Goal: Task Accomplishment & Management: Use online tool/utility

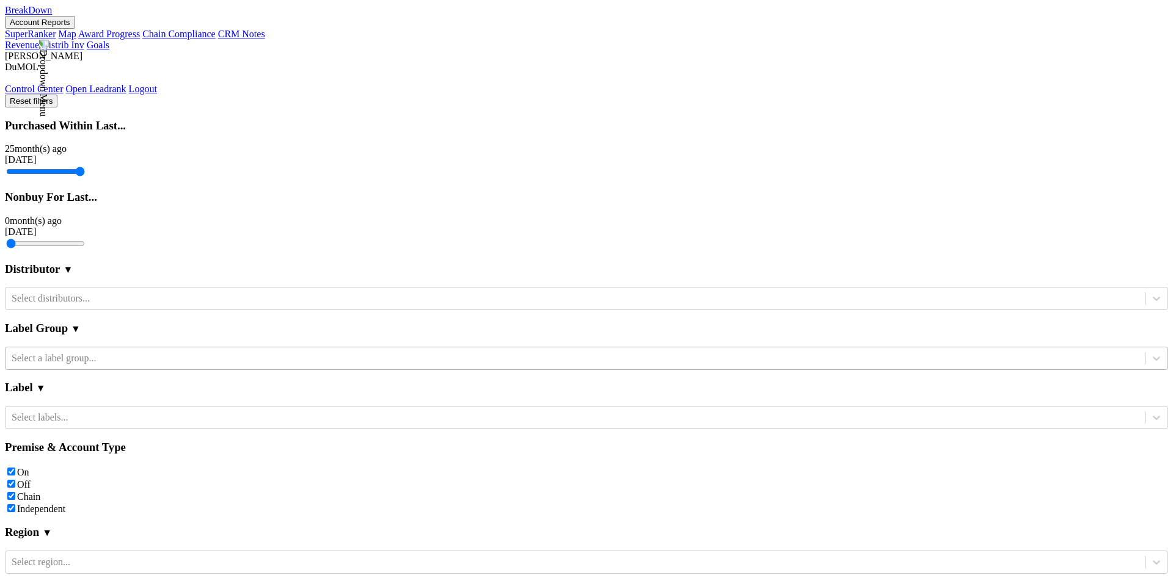
scroll to position [375, 0]
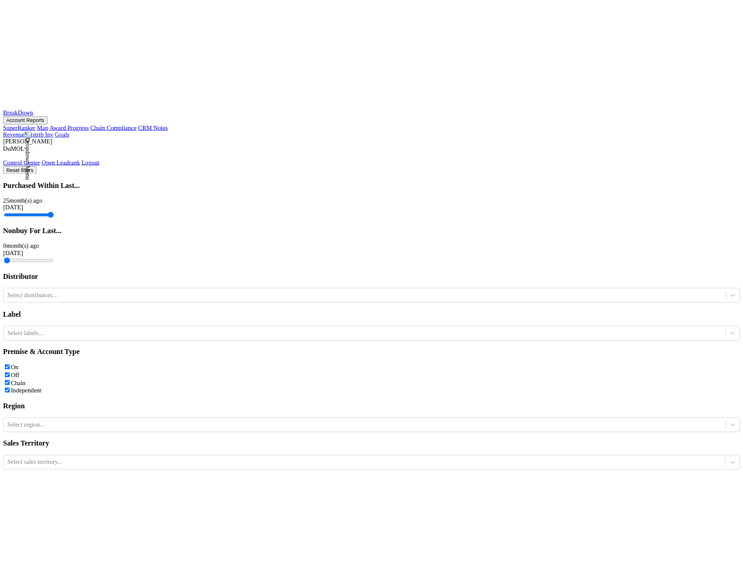
scroll to position [237, 0]
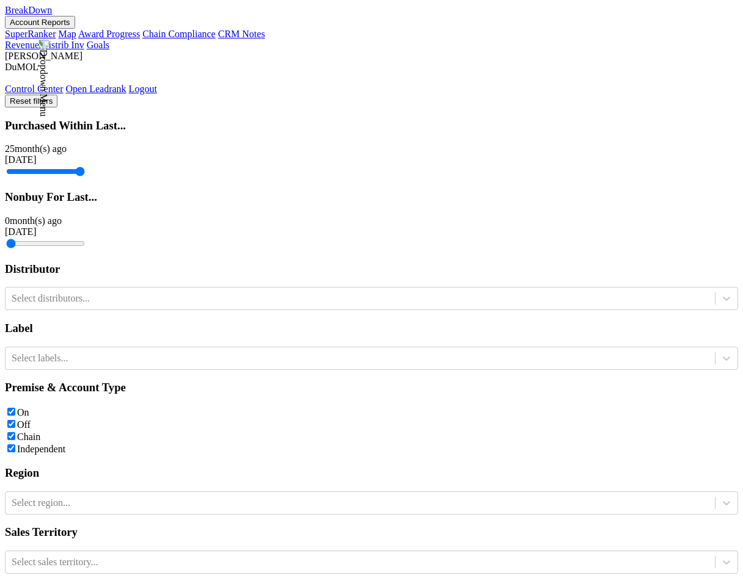
scroll to position [299, 0]
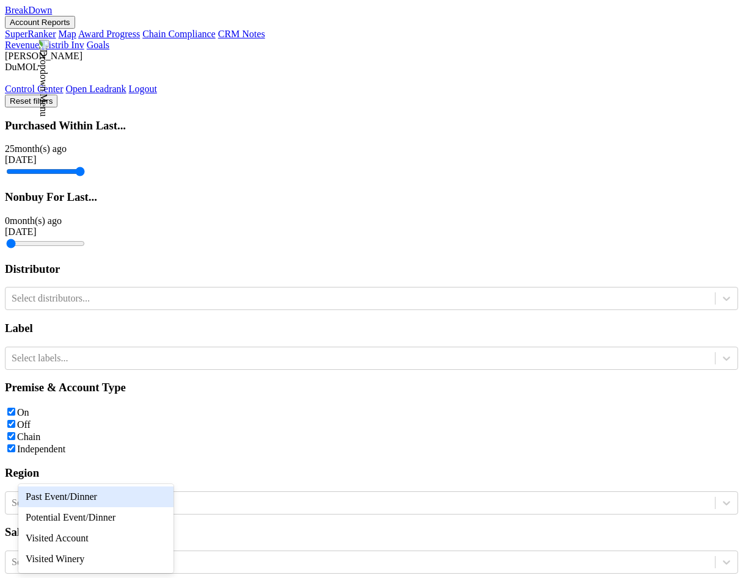
click at [150, 501] on div "Past Event/Dinner" at bounding box center [95, 497] width 155 height 21
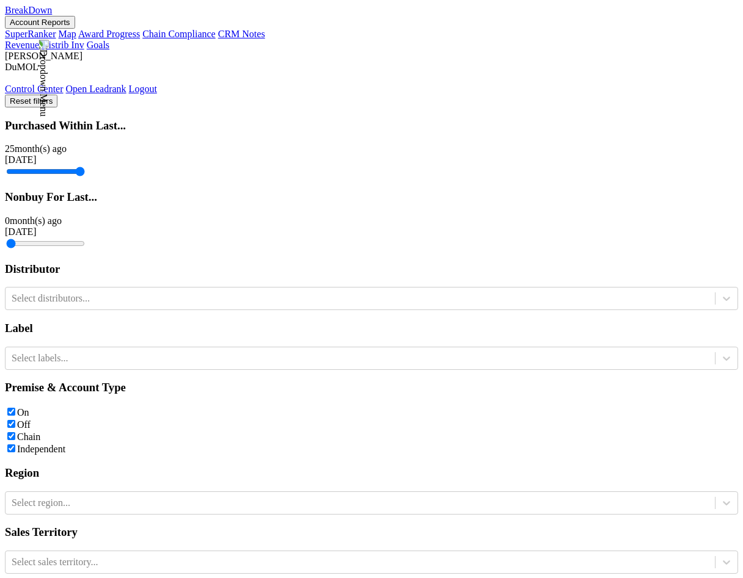
scroll to position [303, 0]
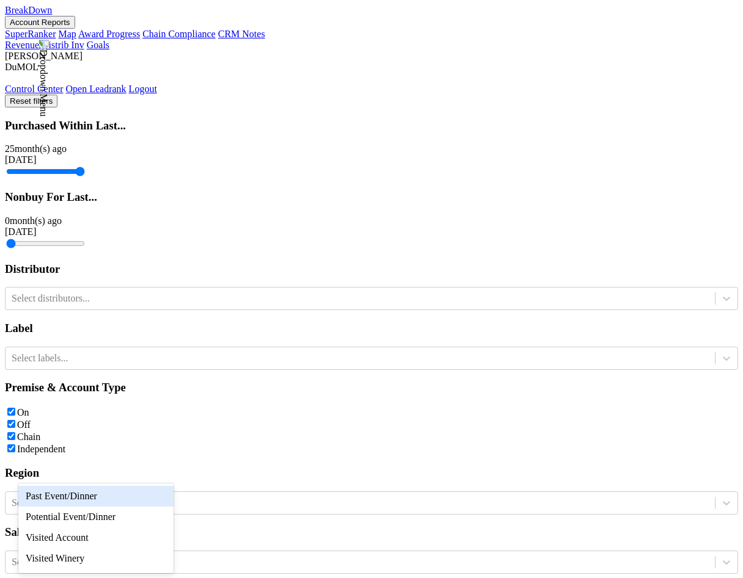
click at [142, 498] on div "Past Event/Dinner" at bounding box center [95, 496] width 155 height 21
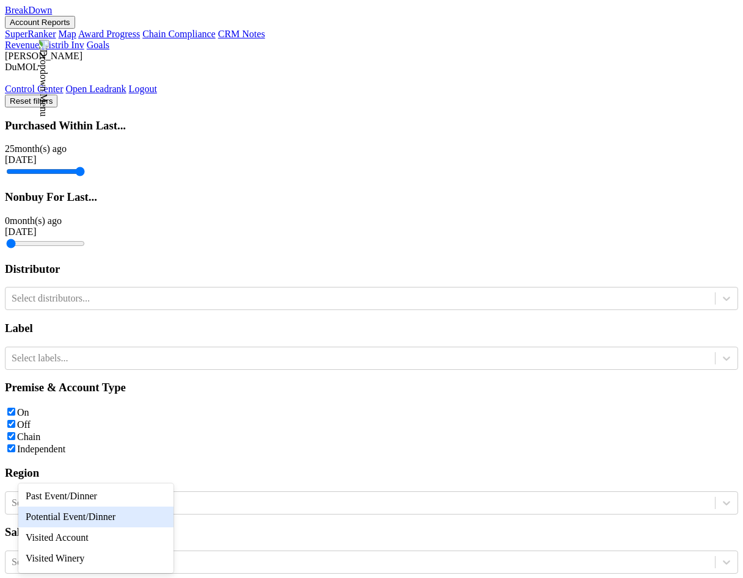
click at [142, 515] on div "Potential Event/Dinner" at bounding box center [95, 517] width 155 height 21
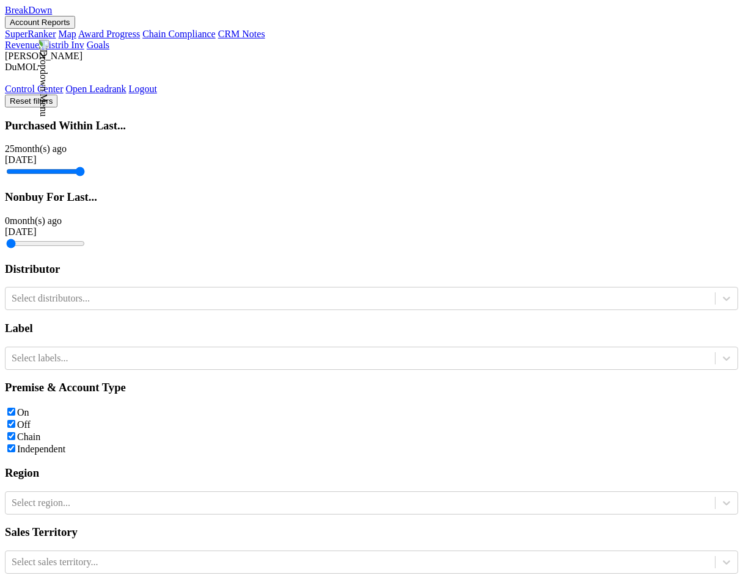
click at [73, 491] on body "BreakDown Account Reports SuperRanker Map Award Progress Chain Compliance CRM N…" at bounding box center [371, 459] width 733 height 908
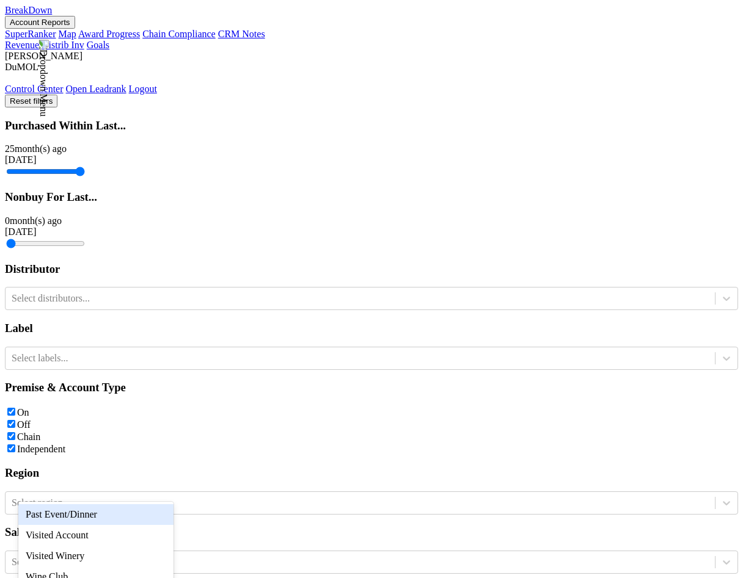
scroll to position [26, 0]
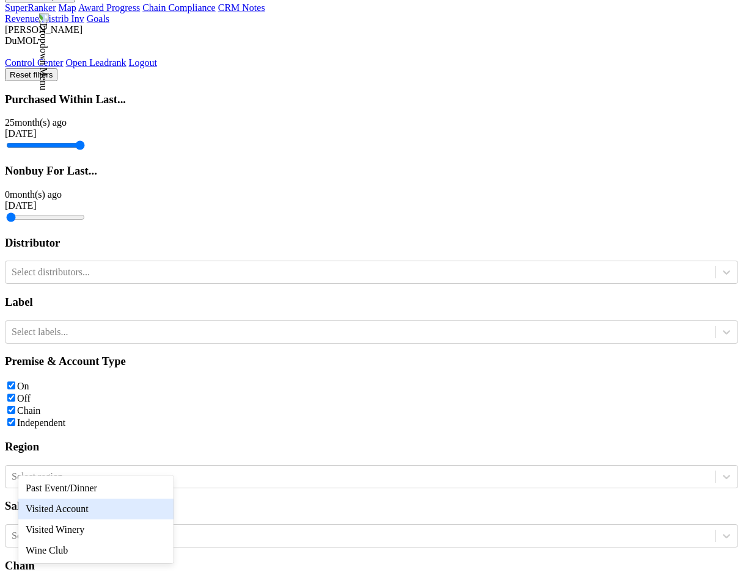
click at [103, 506] on div "Visited Account" at bounding box center [95, 509] width 155 height 21
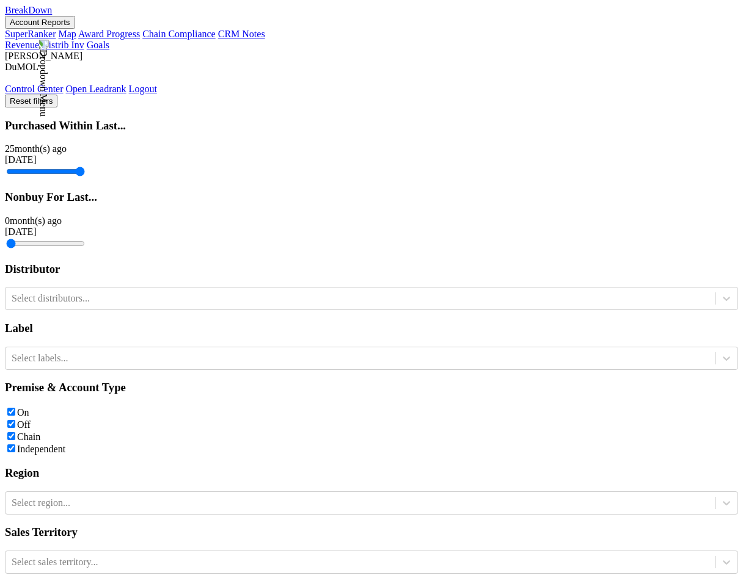
scroll to position [321, 0]
click at [112, 494] on div "Past Event/Dinner" at bounding box center [95, 496] width 155 height 21
click at [118, 517] on div "Visited Winery" at bounding box center [95, 515] width 155 height 21
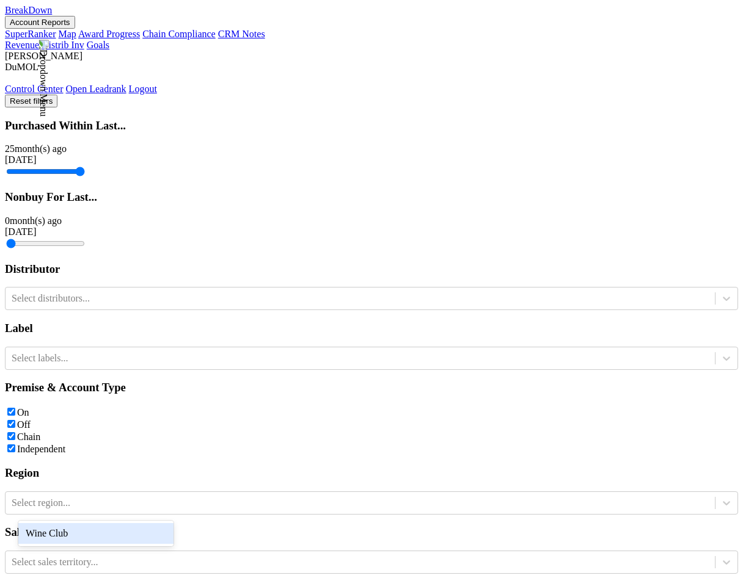
click at [115, 527] on div "Wine Club" at bounding box center [95, 533] width 155 height 21
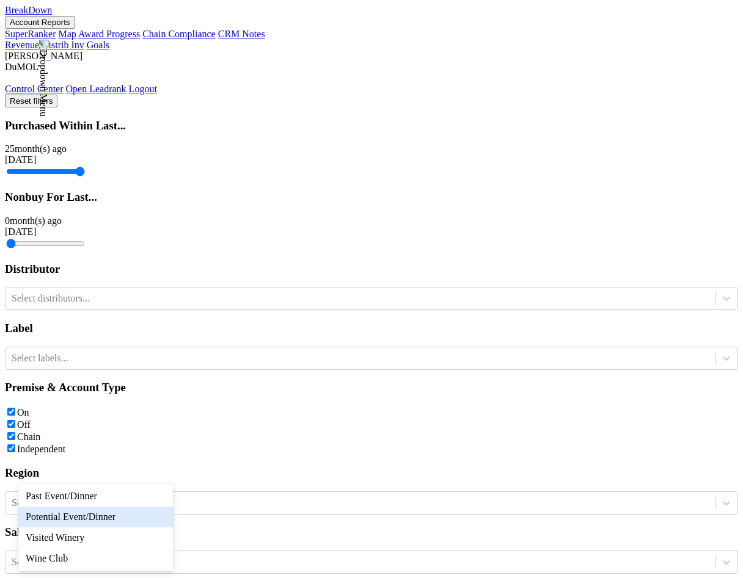
scroll to position [12, 0]
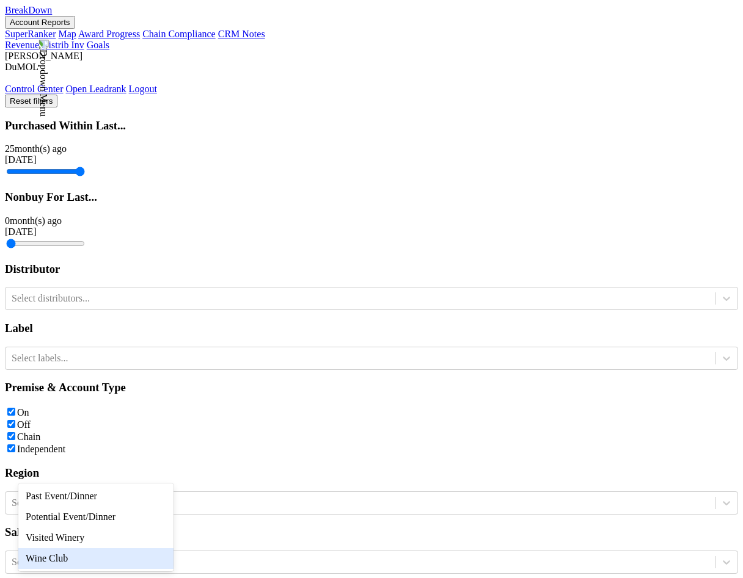
click at [118, 550] on div "Wine Club" at bounding box center [95, 558] width 155 height 21
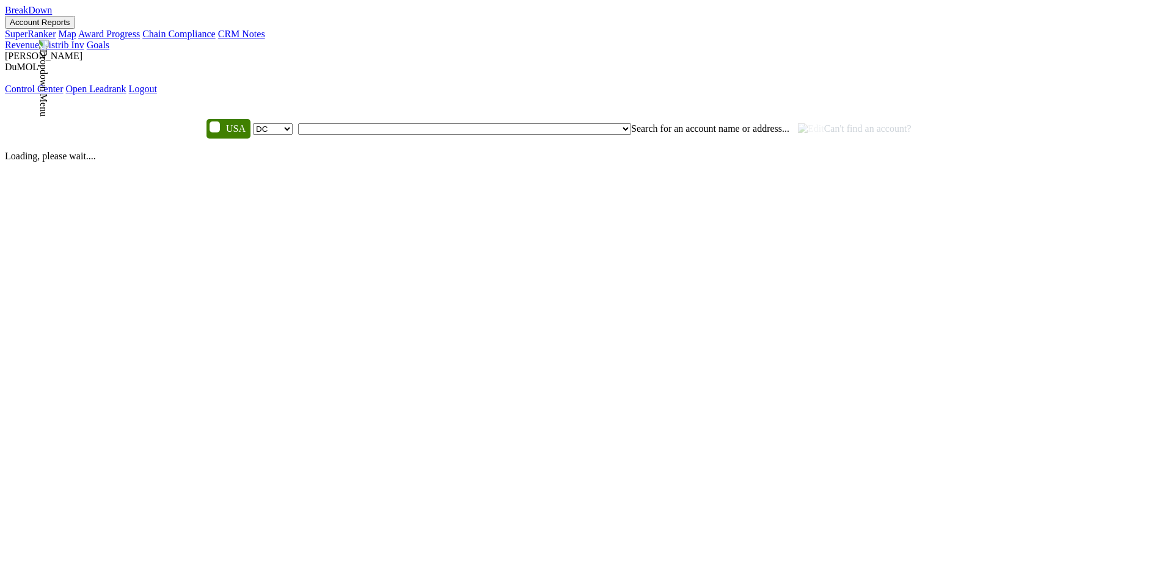
select select "DC"
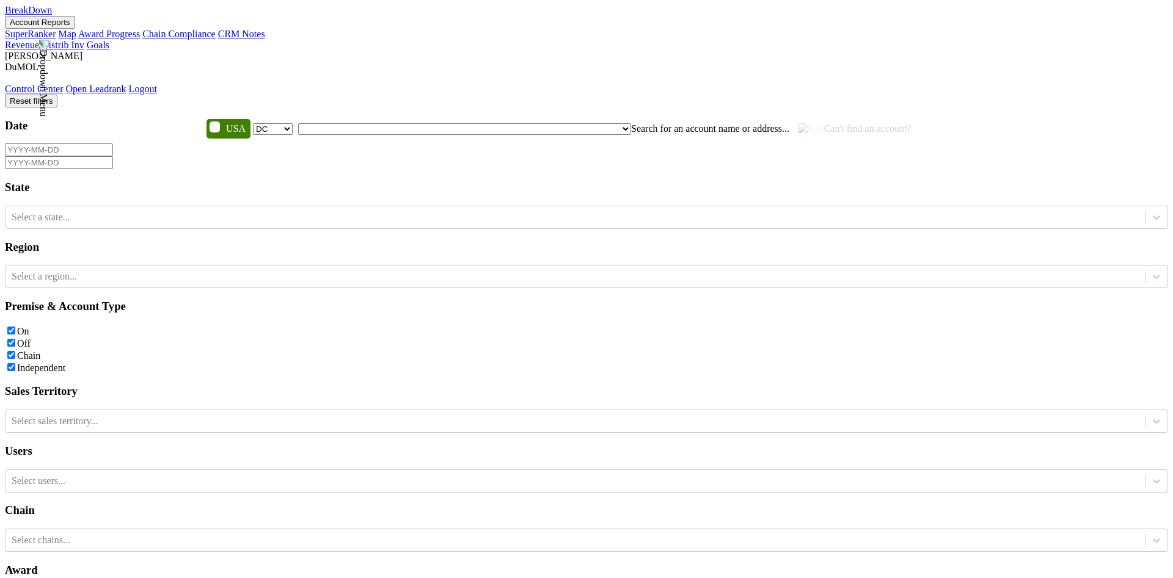
select select "DC"
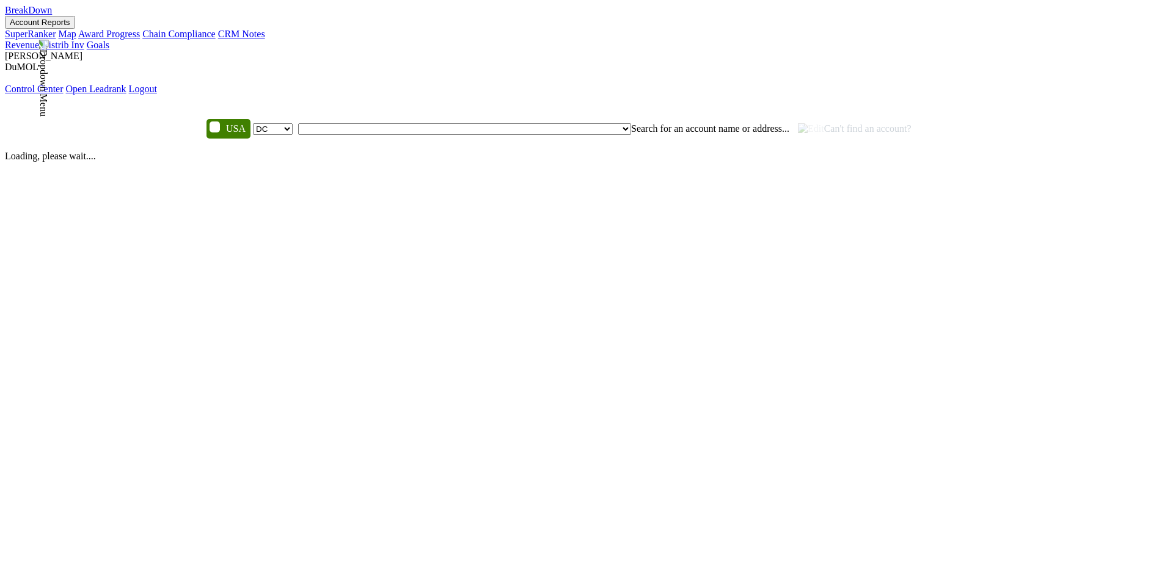
select select "DC"
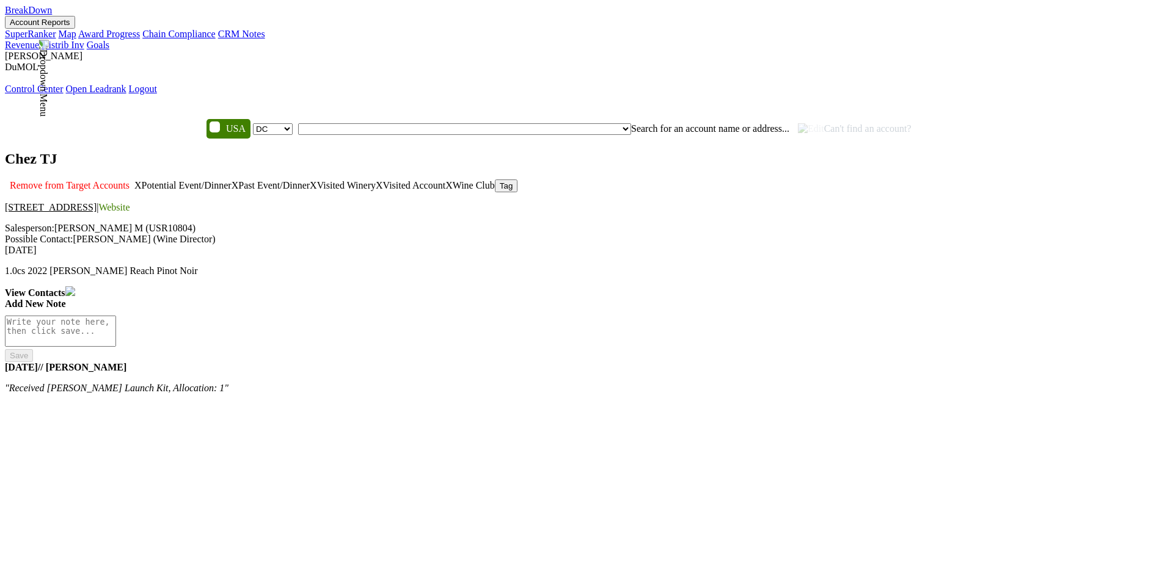
click at [518, 180] on button "Tag" at bounding box center [506, 186] width 23 height 13
click at [40, 415] on button "× Close" at bounding box center [22, 421] width 35 height 13
